Goal: Find contact information: Find contact information

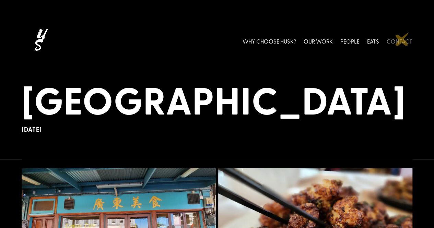
click at [402, 39] on link "CONTACT" at bounding box center [399, 41] width 26 height 31
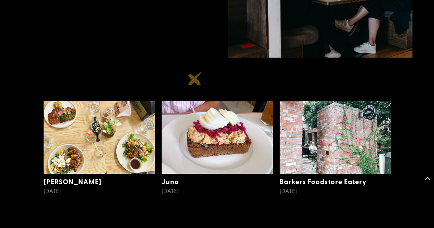
scroll to position [1299, 0]
